Goal: Task Accomplishment & Management: Manage account settings

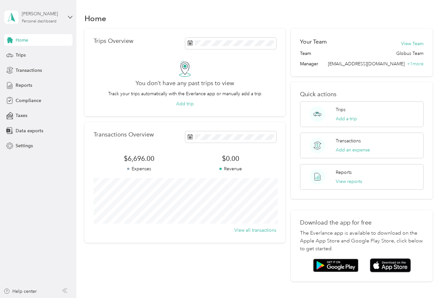
click at [42, 20] on div "Personal dashboard" at bounding box center [39, 21] width 35 height 4
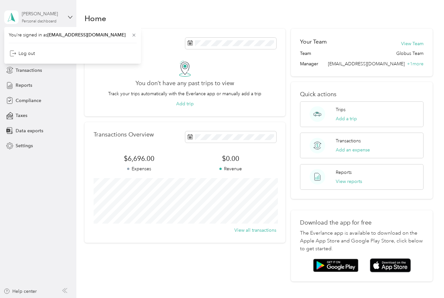
click at [59, 15] on div "[PERSON_NAME]" at bounding box center [42, 13] width 41 height 7
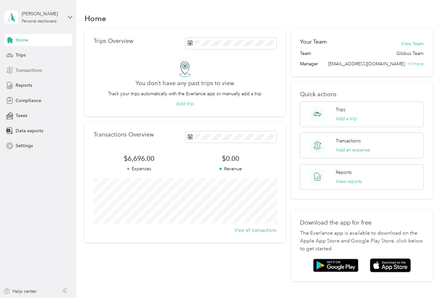
click at [42, 72] on div "Transactions" at bounding box center [38, 70] width 68 height 12
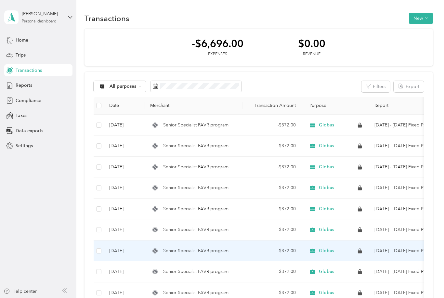
scroll to position [21, 0]
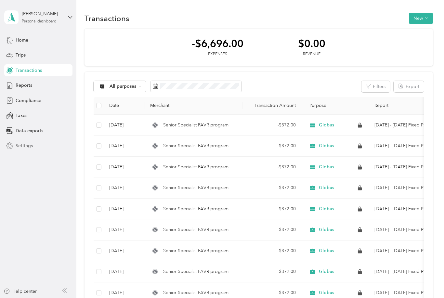
click at [30, 142] on span "Settings" at bounding box center [24, 145] width 17 height 7
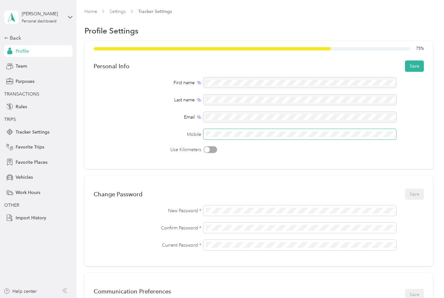
click at [417, 60] on button "Save" at bounding box center [414, 65] width 19 height 11
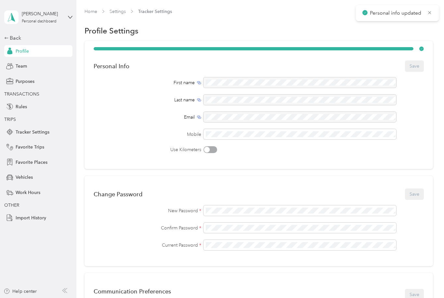
click at [417, 106] on div "First name Last name Email Mobile Use Kilometers" at bounding box center [259, 115] width 330 height 76
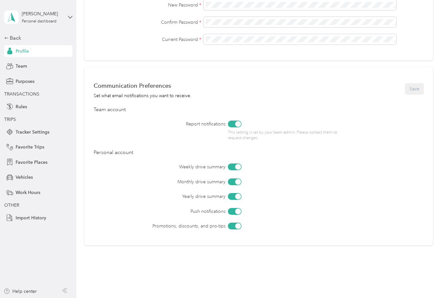
scroll to position [205, 0]
click at [24, 103] on span "Rules" at bounding box center [21, 106] width 11 height 7
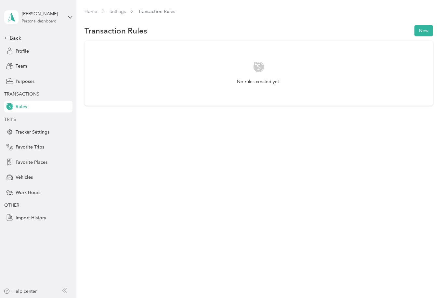
click at [266, 61] on div "No rules created yet." at bounding box center [259, 73] width 330 height 24
click at [421, 25] on button "New" at bounding box center [423, 30] width 19 height 11
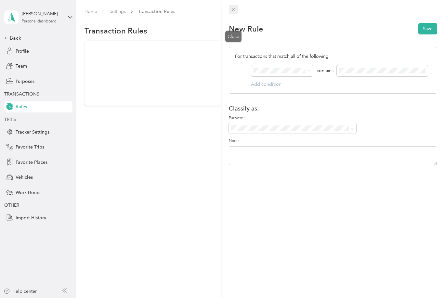
click at [235, 12] on icon at bounding box center [233, 10] width 6 height 6
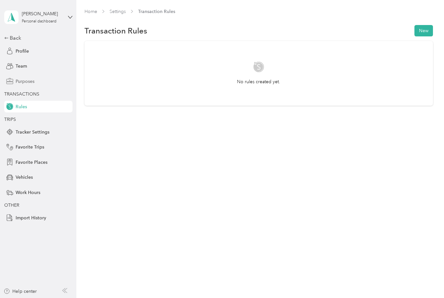
click at [29, 78] on span "Purposes" at bounding box center [25, 81] width 19 height 7
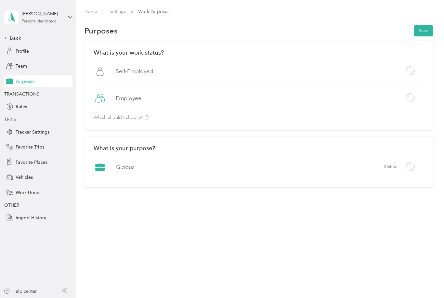
click at [428, 25] on button "Save" at bounding box center [423, 30] width 19 height 11
click at [430, 13] on icon at bounding box center [429, 13] width 5 height 6
click at [35, 129] on span "Tracker Settings" at bounding box center [33, 132] width 34 height 7
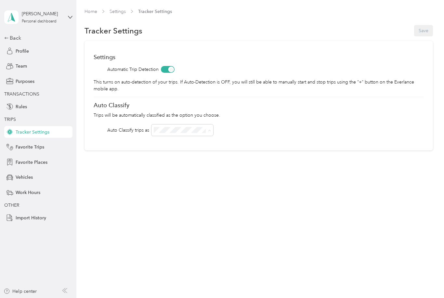
click at [189, 139] on div "Globus" at bounding box center [182, 142] width 53 height 7
click at [427, 25] on button "Save" at bounding box center [423, 30] width 19 height 11
click at [28, 214] on span "Import History" at bounding box center [31, 217] width 31 height 7
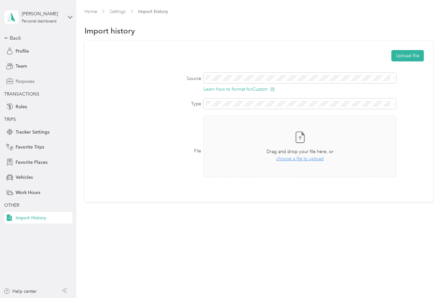
click at [25, 78] on span "Purposes" at bounding box center [25, 81] width 19 height 7
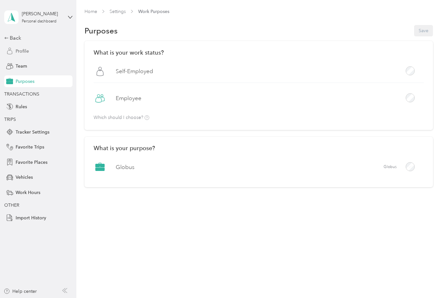
click at [23, 48] on span "Profile" at bounding box center [22, 51] width 13 height 7
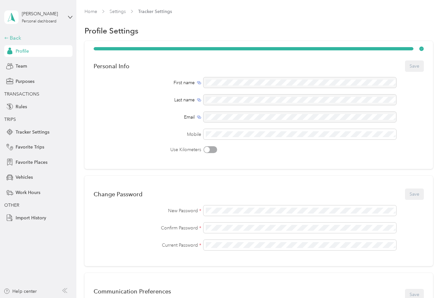
click at [6, 36] on icon at bounding box center [6, 38] width 5 height 5
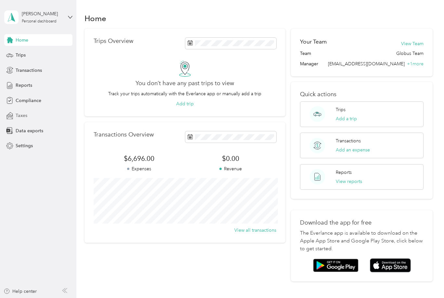
click at [45, 110] on div "Taxes" at bounding box center [38, 116] width 68 height 12
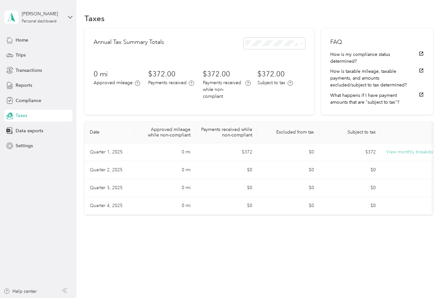
click at [416, 149] on button "View monthly breakdown" at bounding box center [412, 152] width 53 height 7
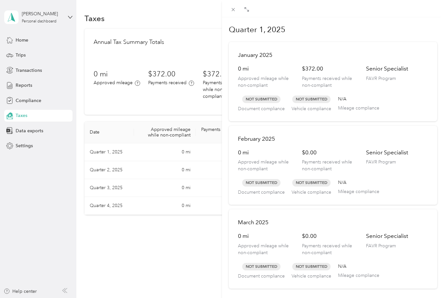
click at [160, 227] on div "Quarter 1, 2025 [DATE] 0 mi Approved mileage while non-compliant $372.00 Paymen…" at bounding box center [222, 149] width 444 height 298
